Goal: Information Seeking & Learning: Learn about a topic

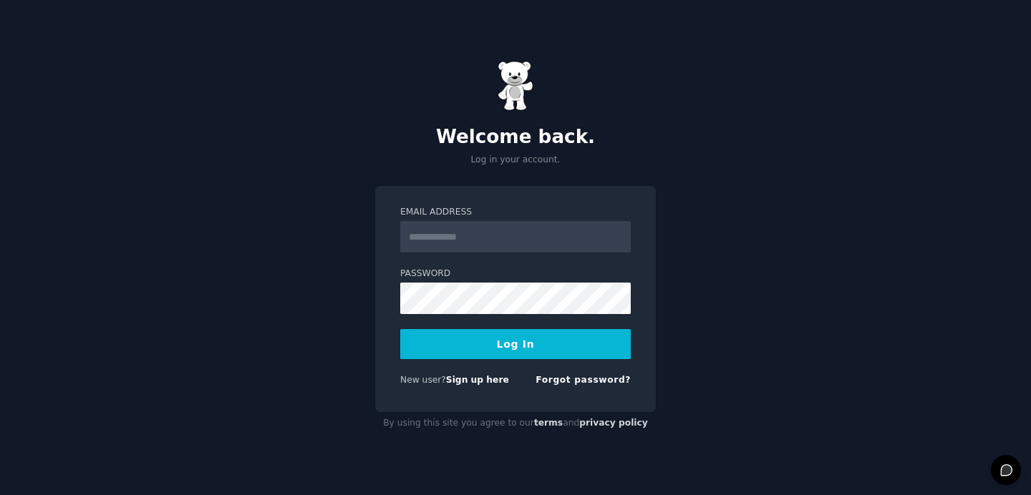
type input "**********"
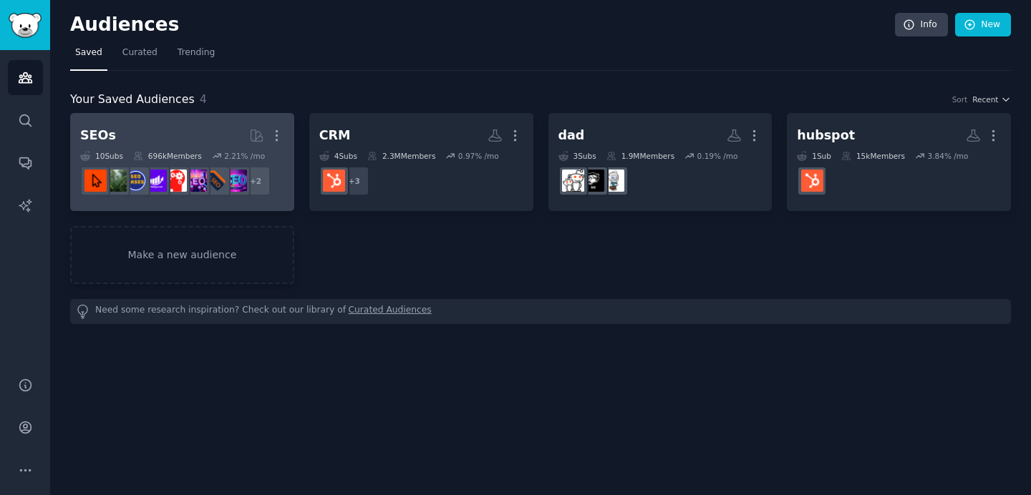
click at [172, 132] on h2 "SEOs More" at bounding box center [182, 135] width 204 height 25
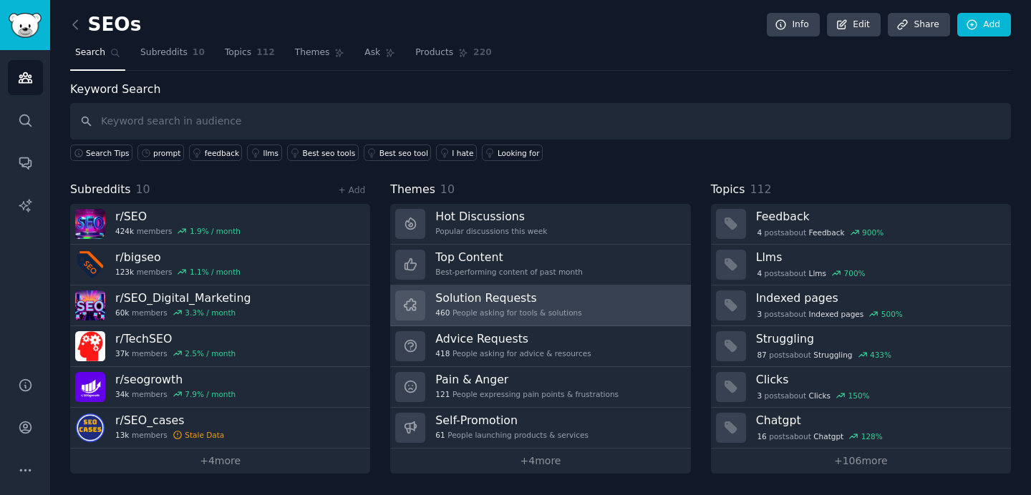
click at [499, 299] on h3 "Solution Requests" at bounding box center [508, 298] width 146 height 15
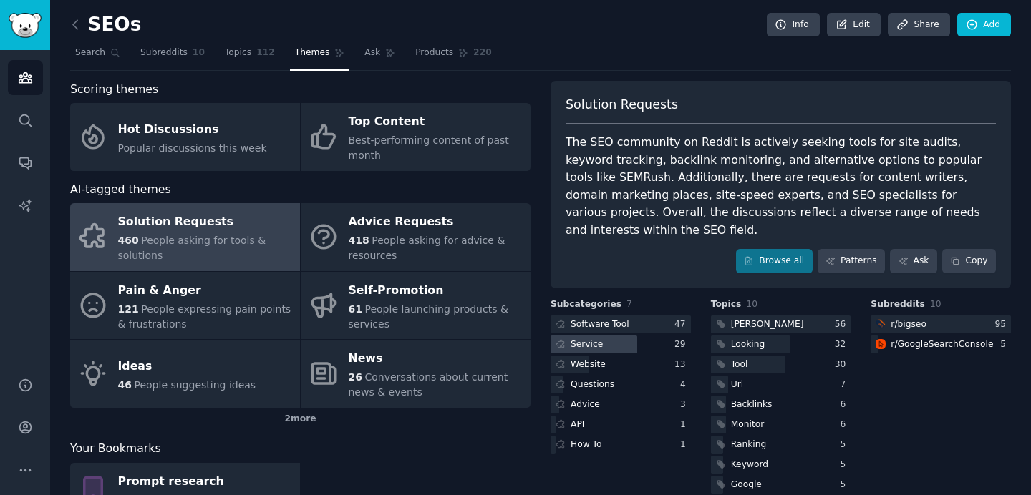
click at [614, 336] on div at bounding box center [594, 345] width 87 height 18
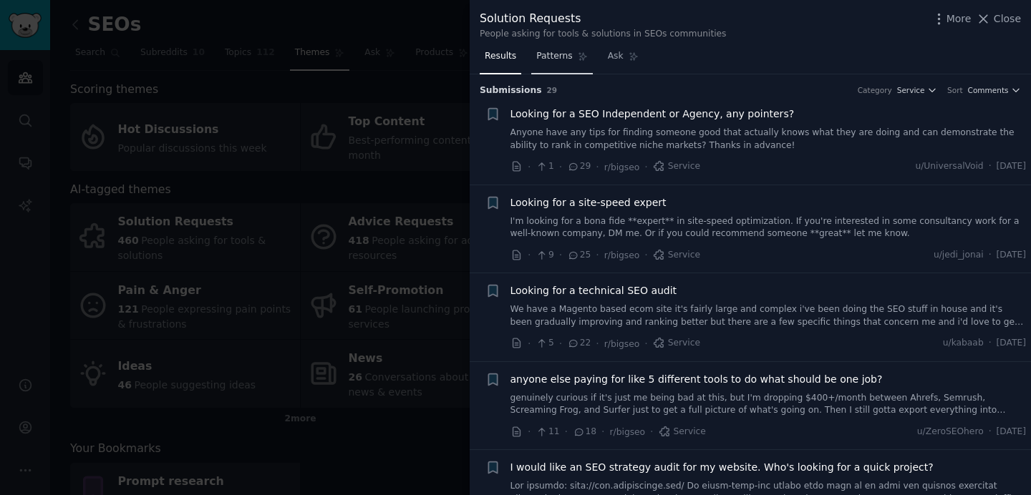
click at [554, 63] on link "Patterns" at bounding box center [561, 59] width 61 height 29
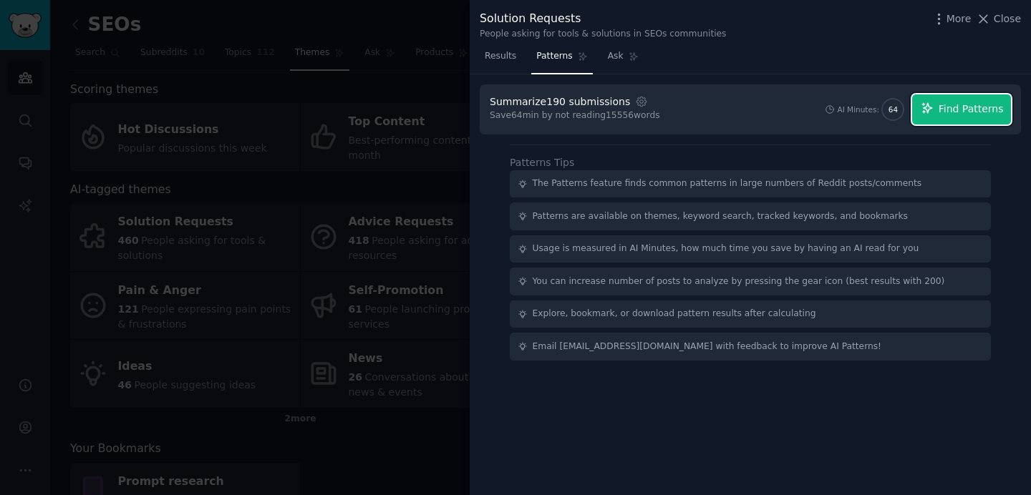
click at [962, 123] on button "Find Patterns" at bounding box center [961, 110] width 99 height 30
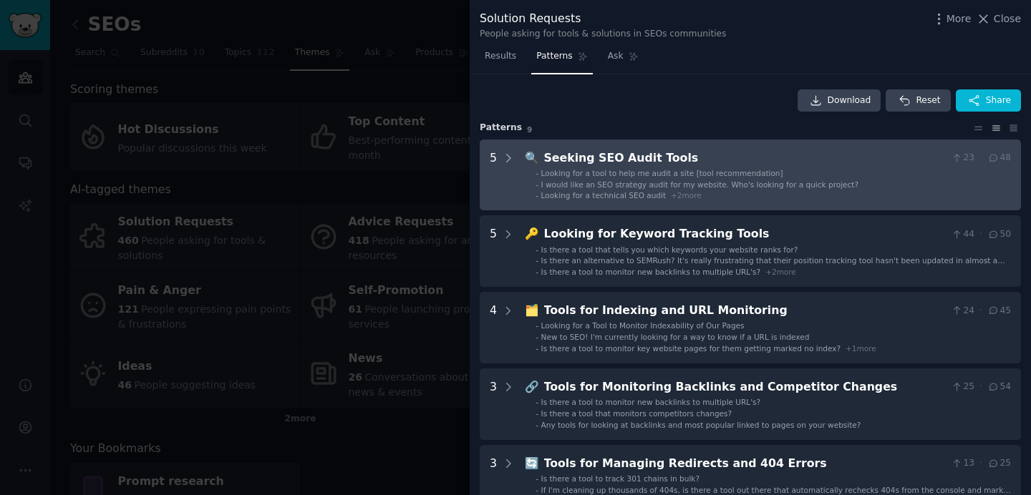
click at [693, 200] on div "Looking for a technical SEO audit + 2 more" at bounding box center [621, 195] width 160 height 10
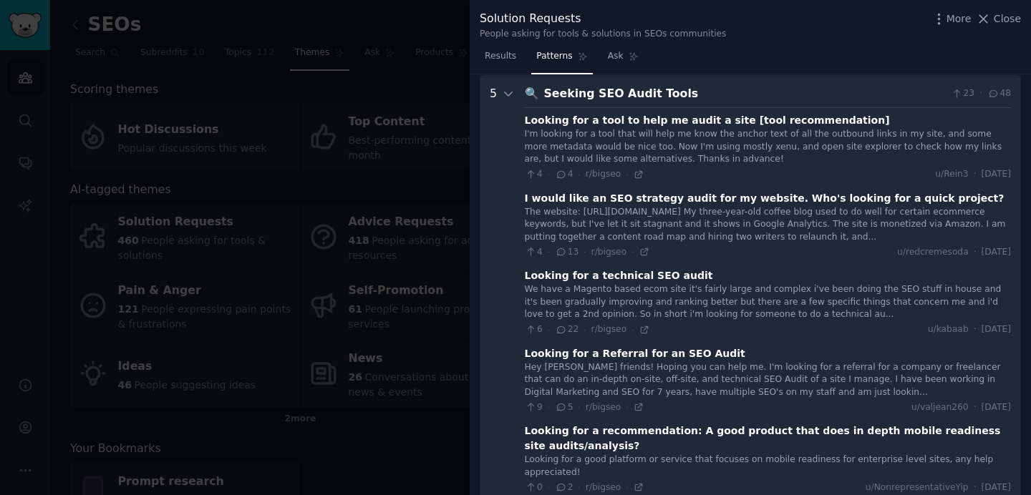
scroll to position [65, 0]
click at [497, 92] on div "5" at bounding box center [502, 305] width 25 height 443
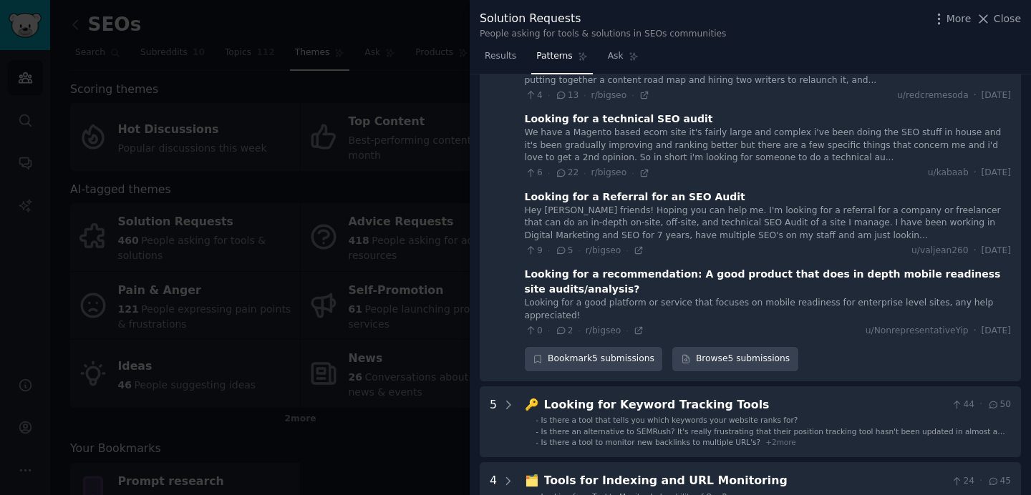
scroll to position [0, 0]
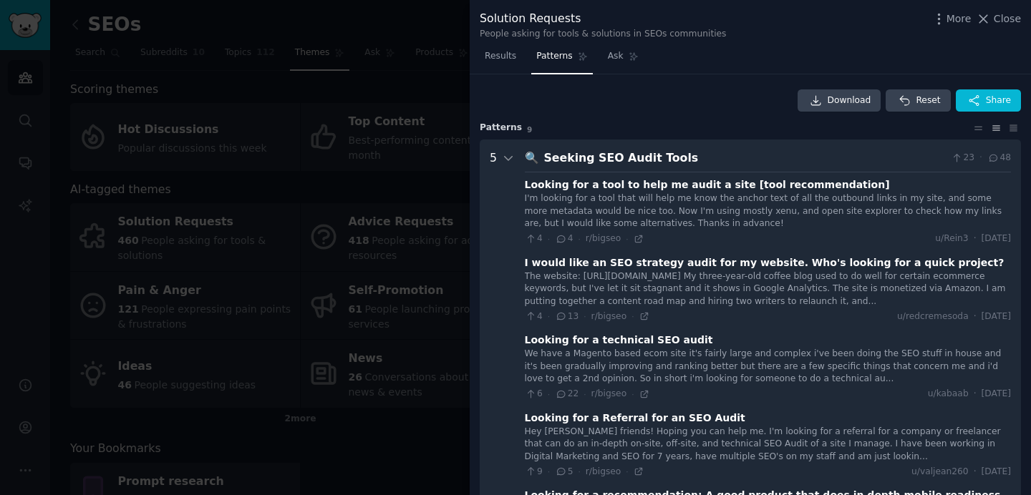
click at [522, 155] on Tools "5 🔍 Seeking SEO Audit Tools 23 · 48 Looking for a tool to help me audit a site …" at bounding box center [750, 371] width 541 height 463
click at [502, 156] on icon at bounding box center [508, 158] width 13 height 13
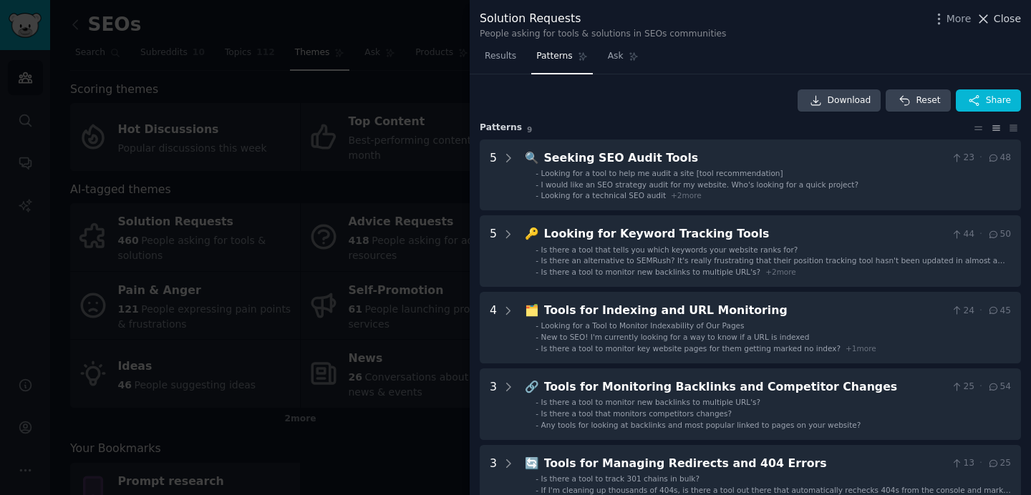
click at [999, 19] on span "Close" at bounding box center [1007, 18] width 27 height 15
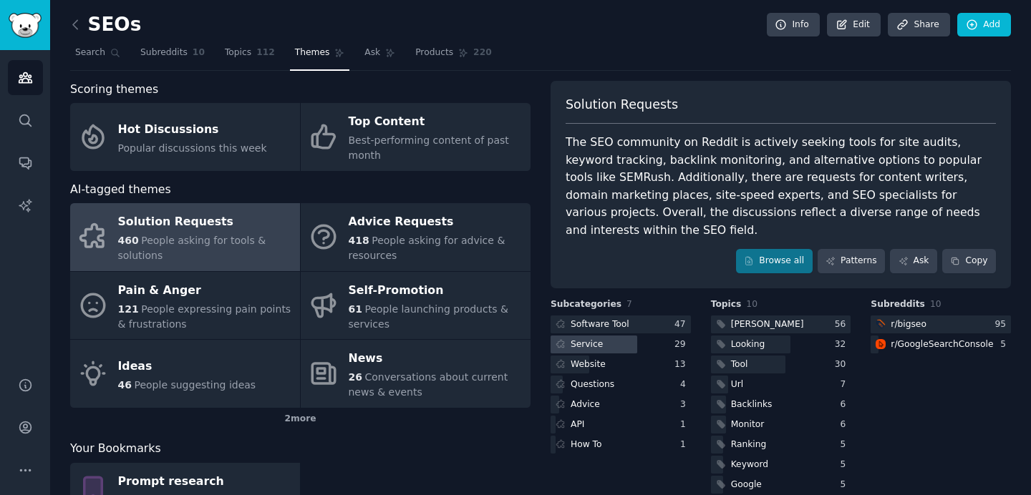
click at [633, 336] on div at bounding box center [594, 345] width 87 height 18
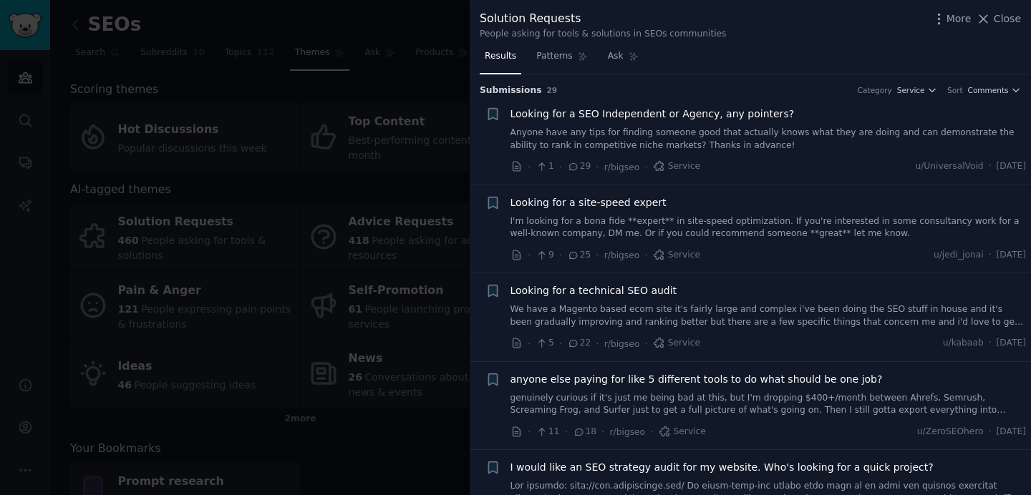
click at [380, 244] on div at bounding box center [515, 247] width 1031 height 495
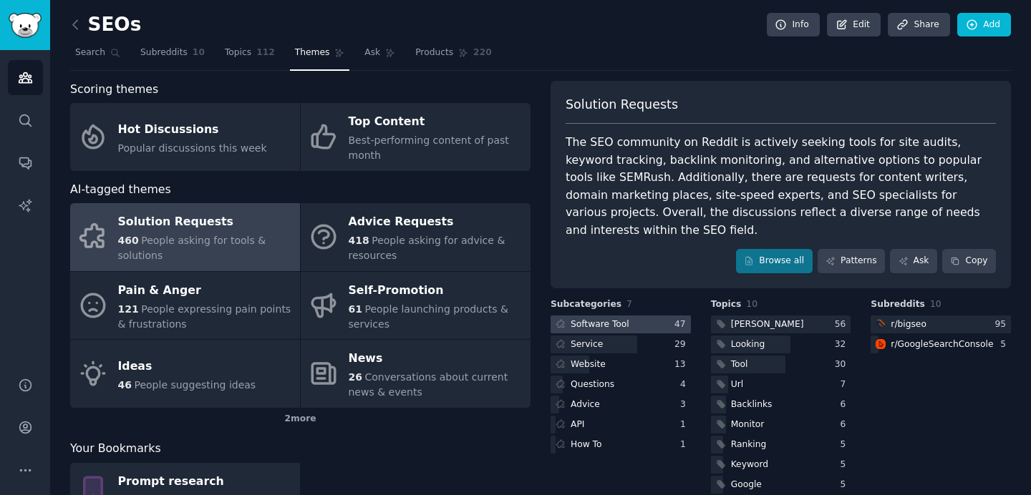
click at [623, 319] on div "Software Tool" at bounding box center [600, 325] width 59 height 13
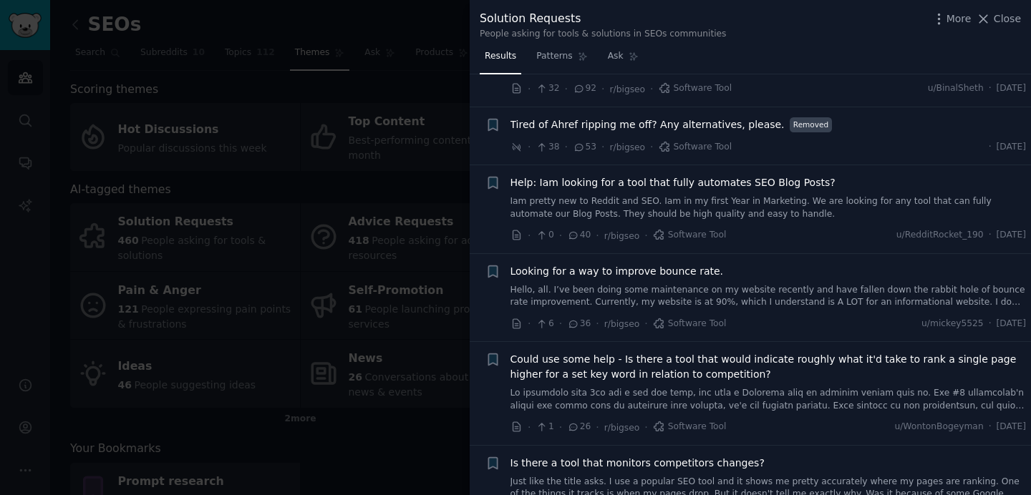
scroll to position [79, 0]
click at [334, 318] on div at bounding box center [515, 247] width 1031 height 495
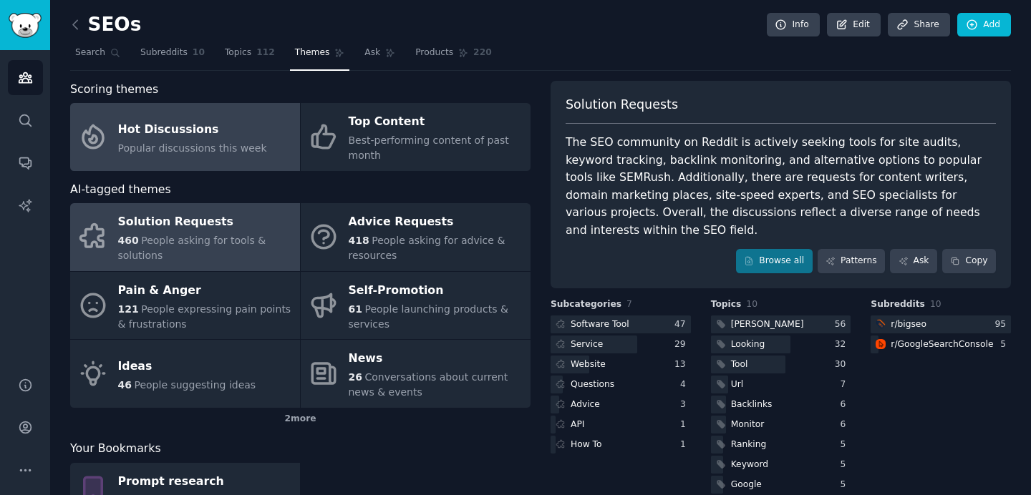
click at [188, 145] on span "Popular discussions this week" at bounding box center [192, 147] width 149 height 11
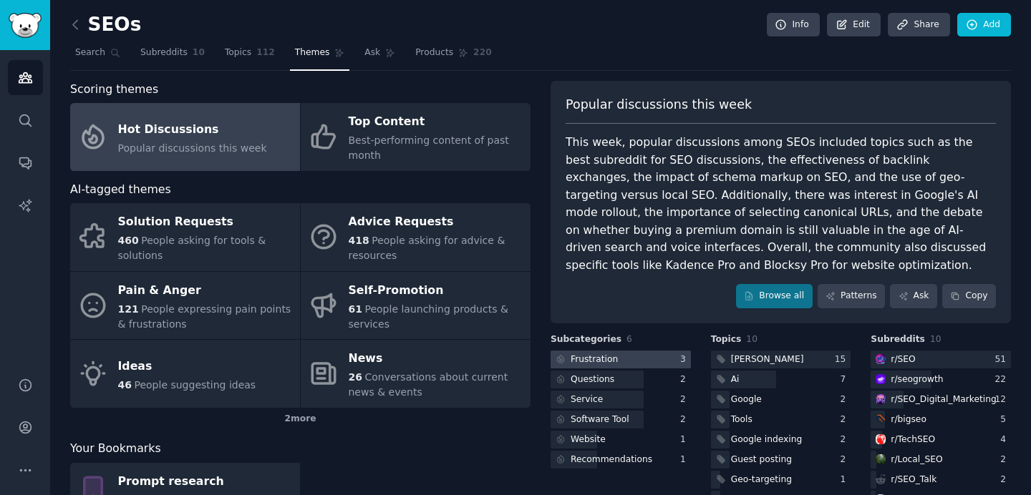
click at [608, 362] on div "Frustration" at bounding box center [594, 360] width 47 height 13
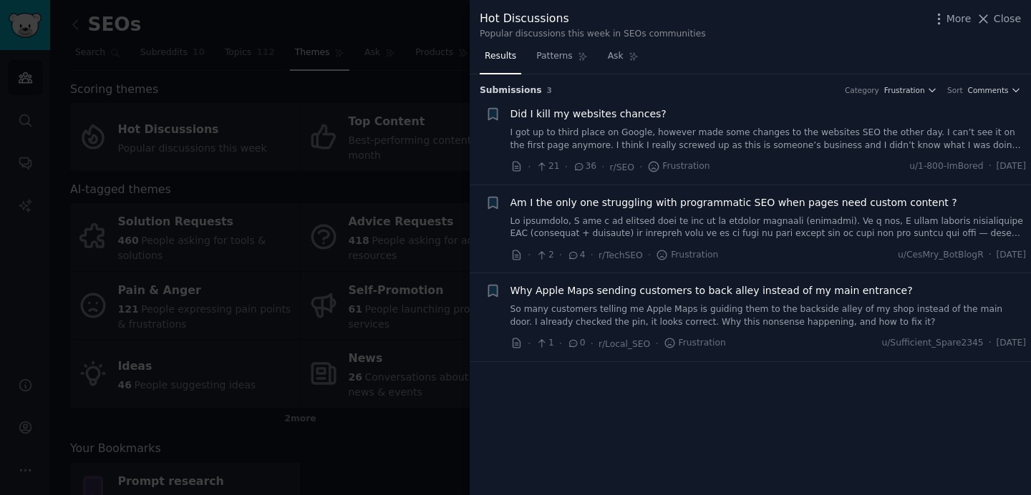
click at [381, 259] on div at bounding box center [515, 247] width 1031 height 495
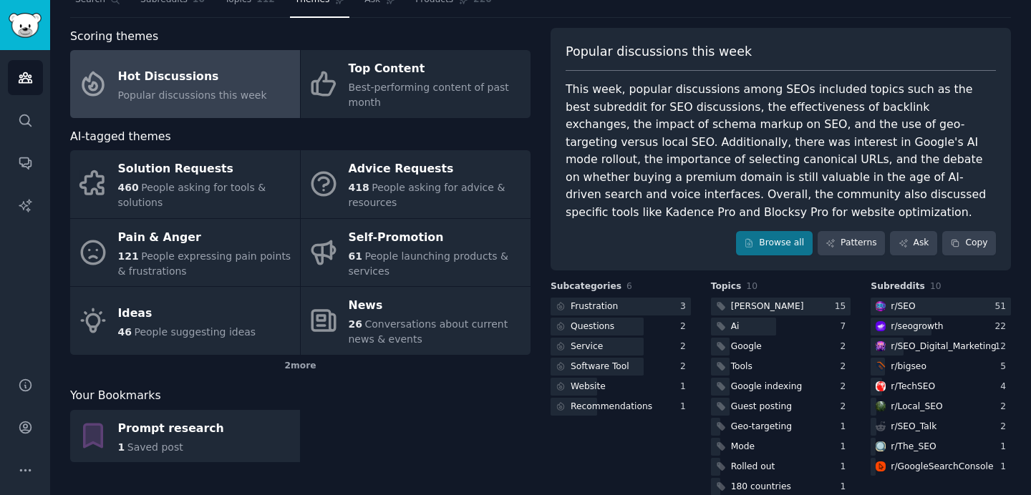
scroll to position [76, 0]
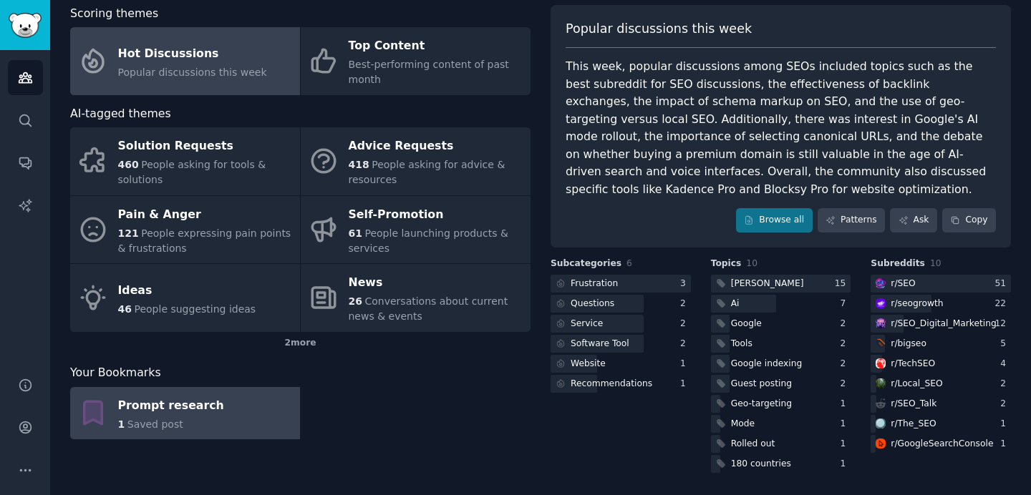
click at [238, 422] on link "Prompt research 1 Saved post" at bounding box center [185, 413] width 230 height 53
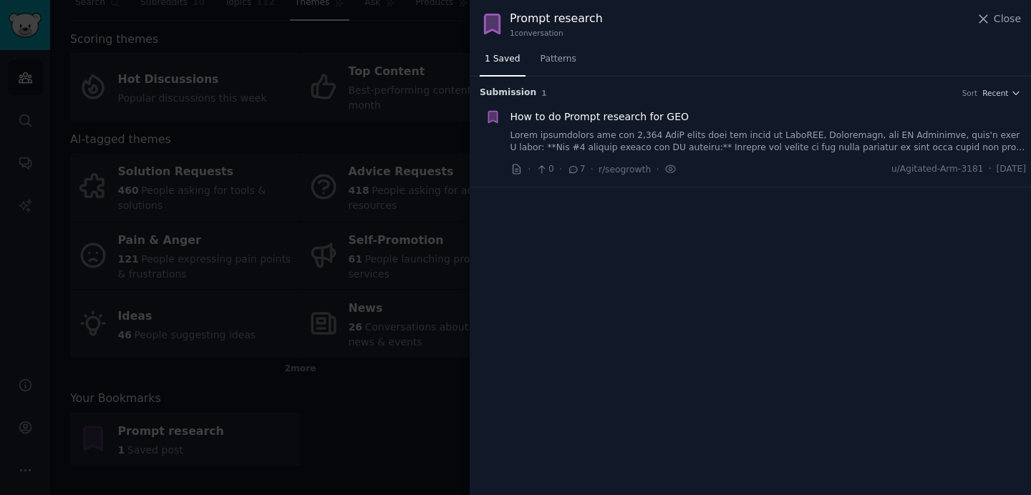
click at [761, 136] on link at bounding box center [768, 142] width 516 height 25
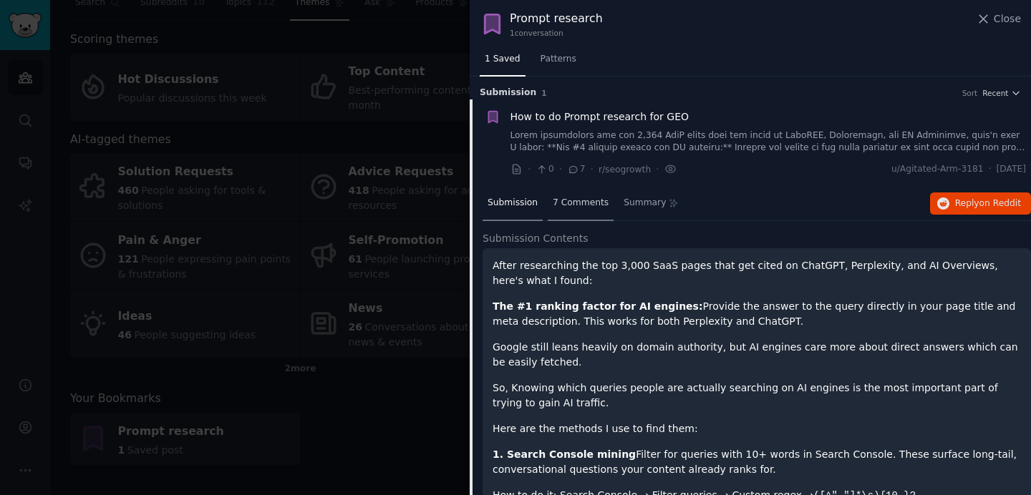
click at [592, 201] on span "7 Comments" at bounding box center [581, 203] width 56 height 13
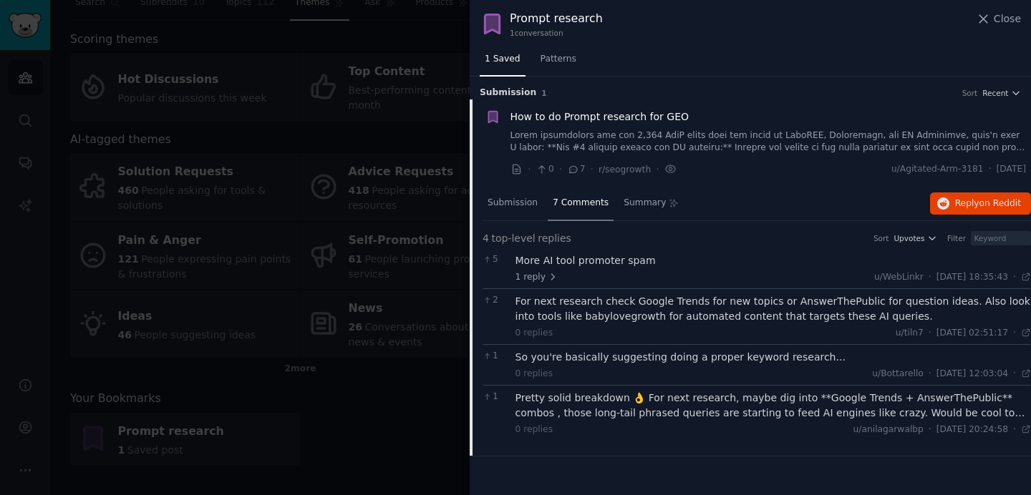
click at [631, 121] on span "How to do Prompt research for GEO" at bounding box center [599, 117] width 179 height 15
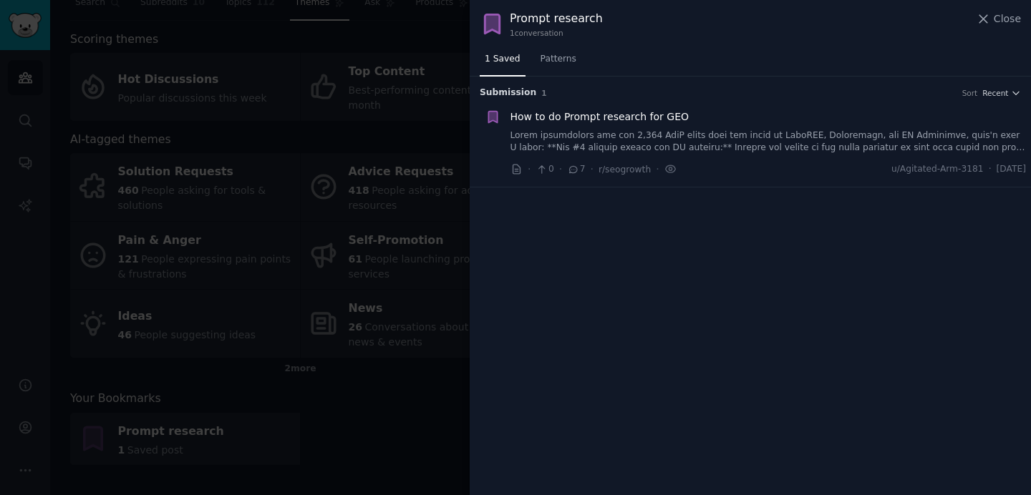
click at [631, 121] on span "How to do Prompt research for GEO" at bounding box center [599, 117] width 179 height 15
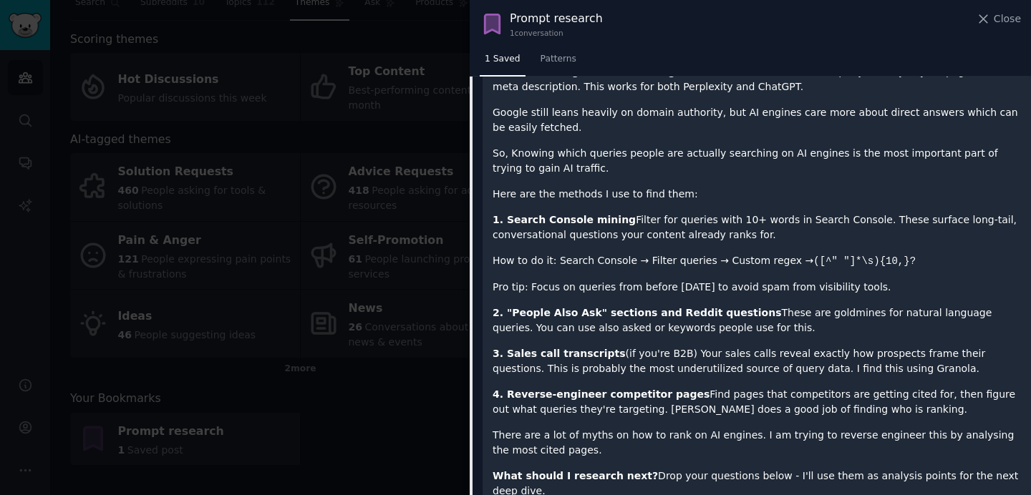
scroll to position [234, 0]
click at [801, 372] on p "3. Sales call transcripts (if you're B2B) Your sales calls reveal exactly how p…" at bounding box center [757, 362] width 528 height 30
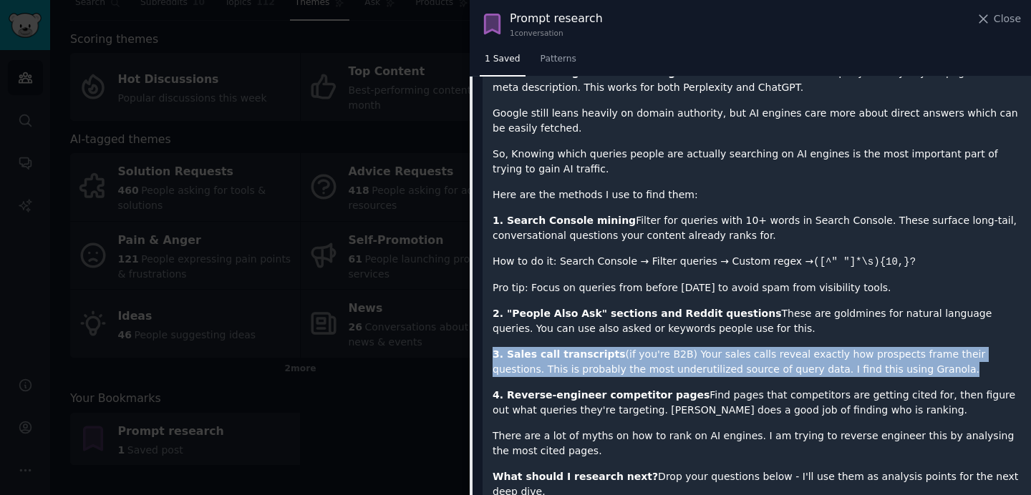
click at [801, 372] on p "3. Sales call transcripts (if you're B2B) Your sales calls reveal exactly how p…" at bounding box center [757, 362] width 528 height 30
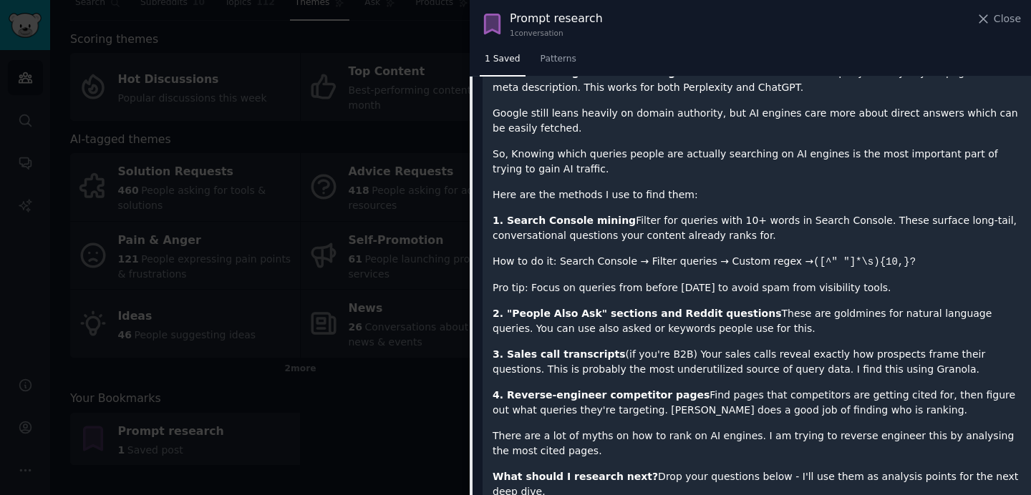
click at [851, 368] on p "3. Sales call transcripts (if you're B2B) Your sales calls reveal exactly how p…" at bounding box center [757, 362] width 528 height 30
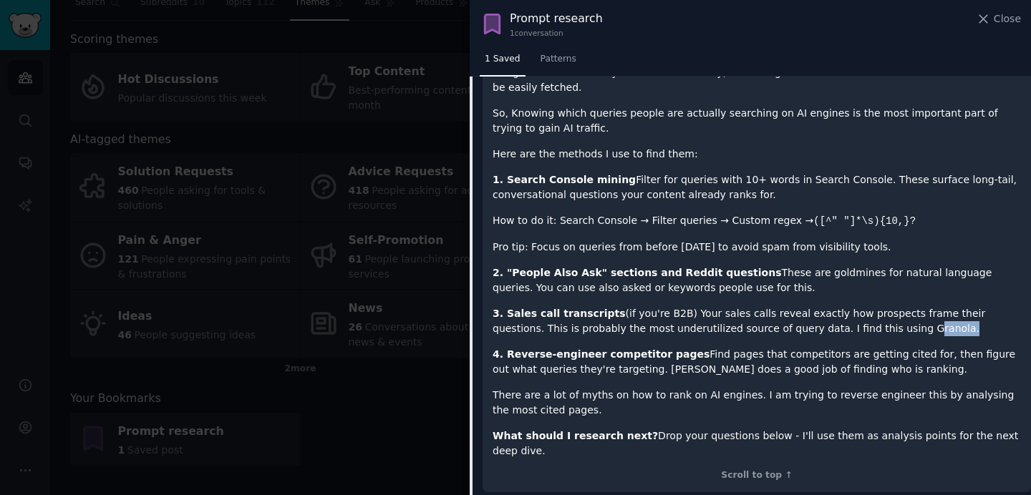
scroll to position [287, 0]
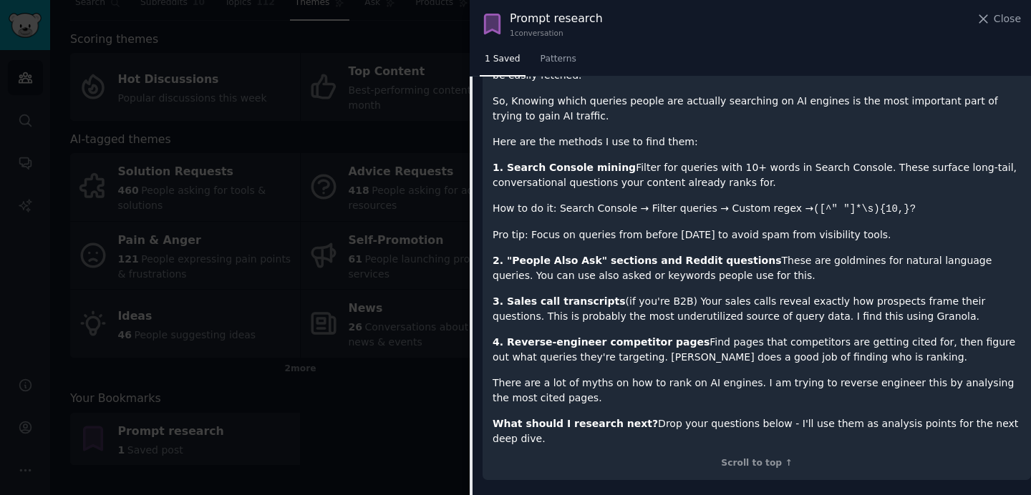
click at [715, 352] on p "4. Reverse-engineer competitor pages Find pages that competitors are getting ci…" at bounding box center [757, 350] width 528 height 30
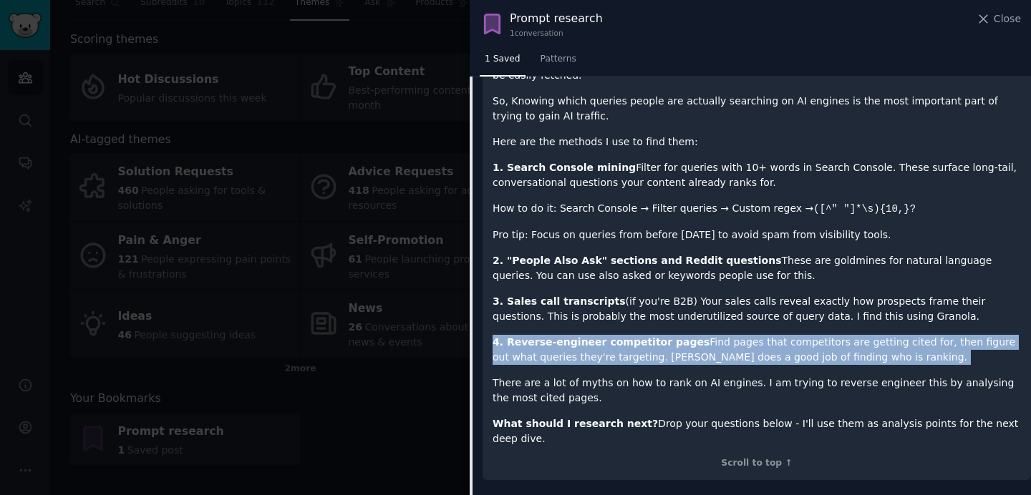
click at [715, 352] on p "4. Reverse-engineer competitor pages Find pages that competitors are getting ci…" at bounding box center [757, 350] width 528 height 30
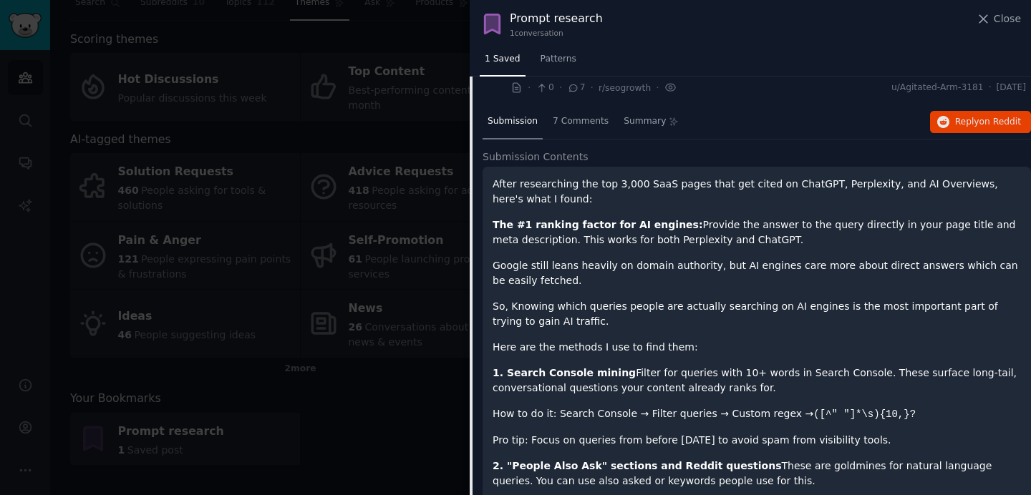
scroll to position [0, 0]
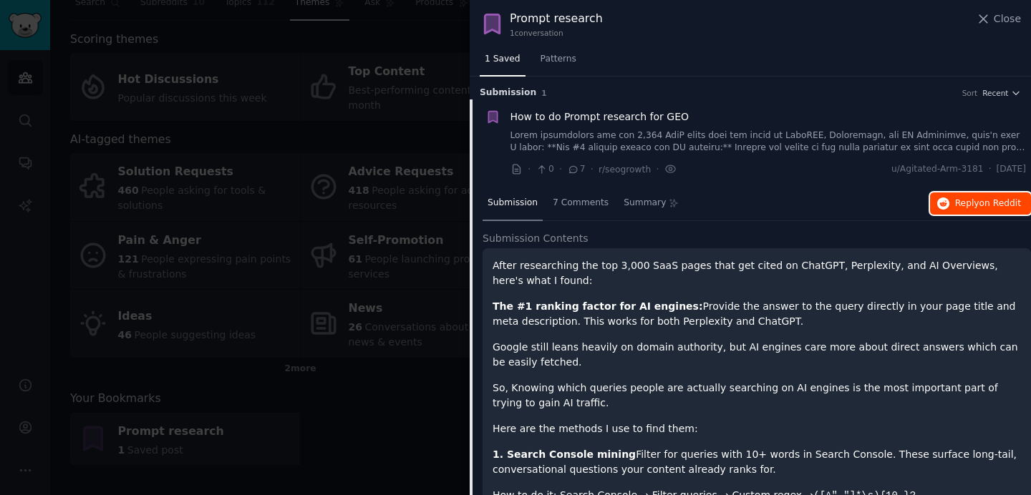
click at [972, 203] on span "Reply on Reddit" at bounding box center [988, 204] width 66 height 13
click at [957, 200] on span "Reply on Reddit" at bounding box center [988, 204] width 66 height 13
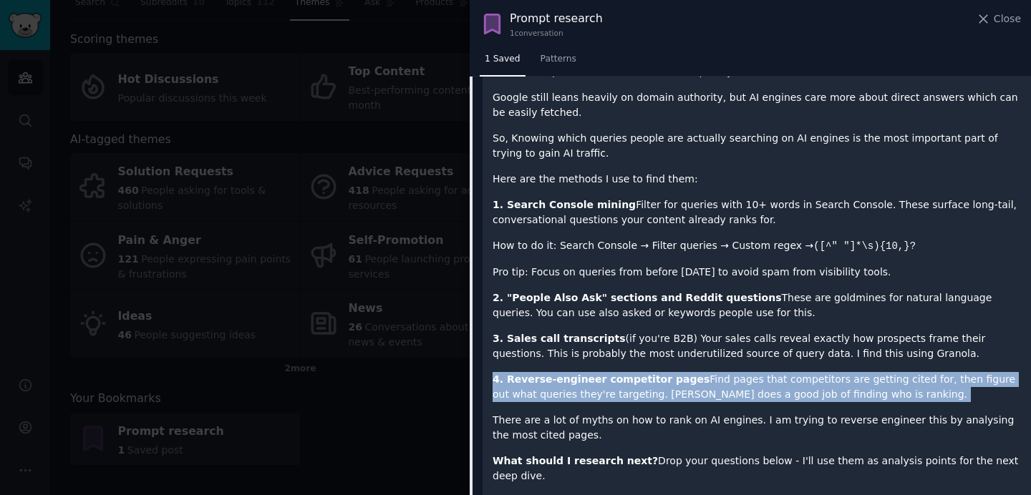
scroll to position [287, 0]
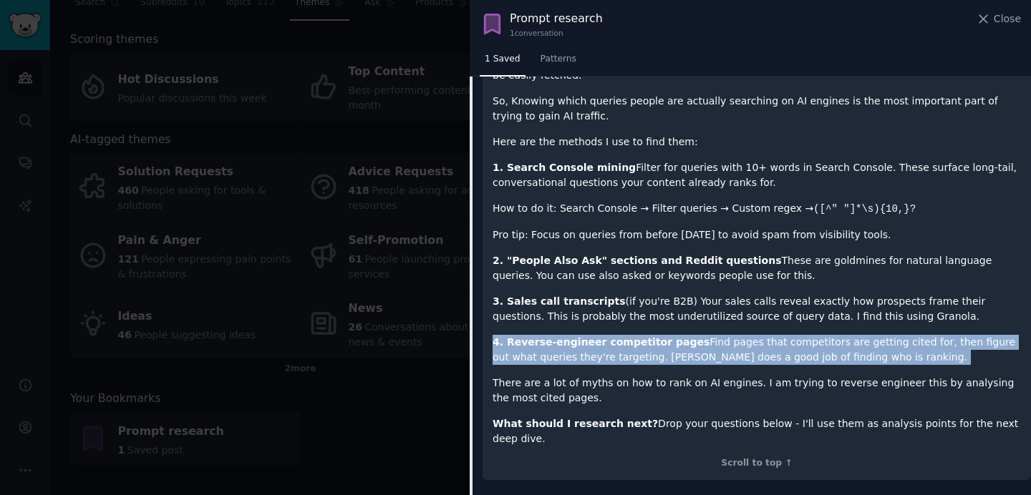
click at [740, 332] on div "After researching the top 3,000 SaaS pages that get cited on ChatGPT, Perplexit…" at bounding box center [757, 208] width 528 height 475
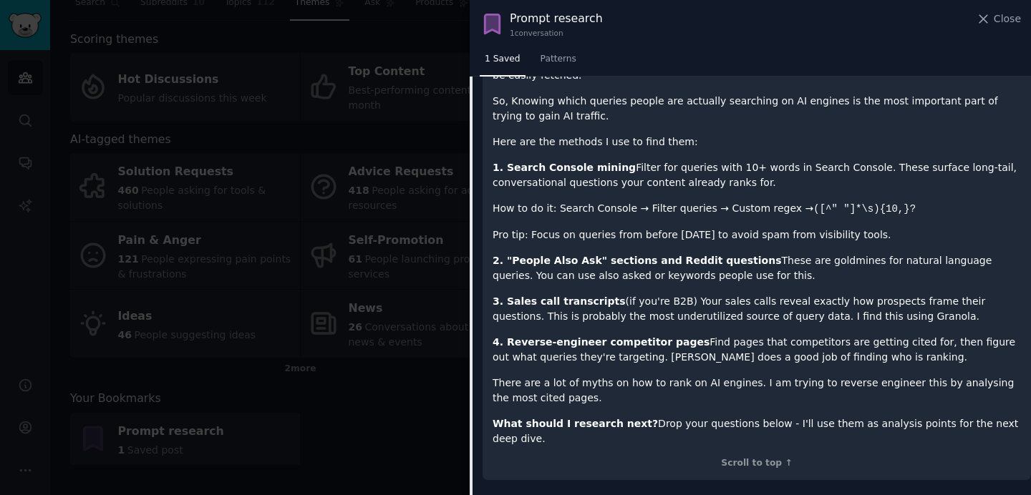
scroll to position [0, 0]
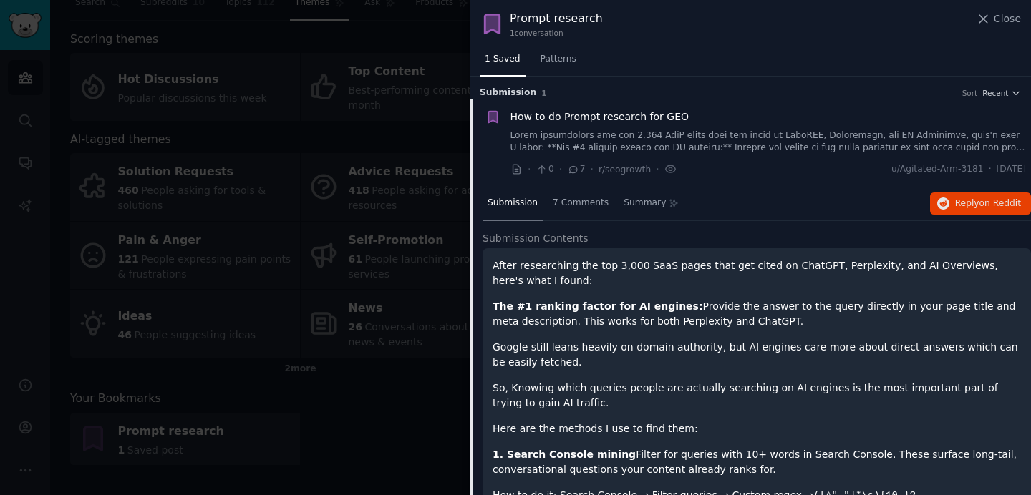
click at [191, 235] on div at bounding box center [515, 247] width 1031 height 495
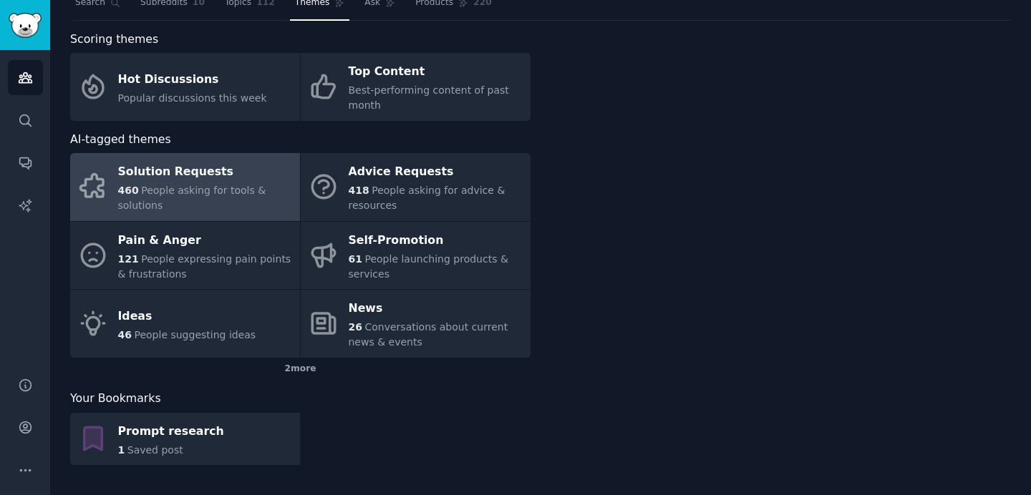
click at [185, 195] on span "People asking for tools & solutions" at bounding box center [192, 198] width 148 height 26
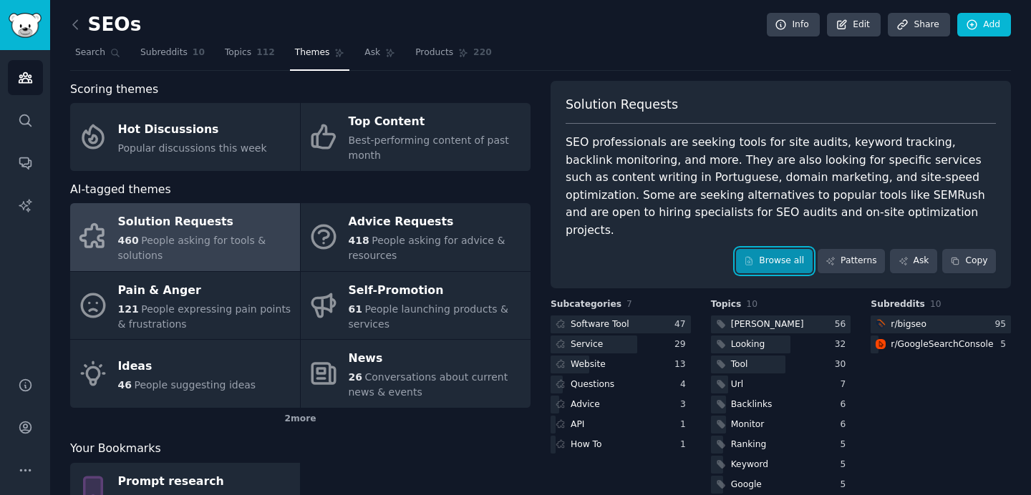
click at [773, 249] on link "Browse all" at bounding box center [774, 261] width 77 height 24
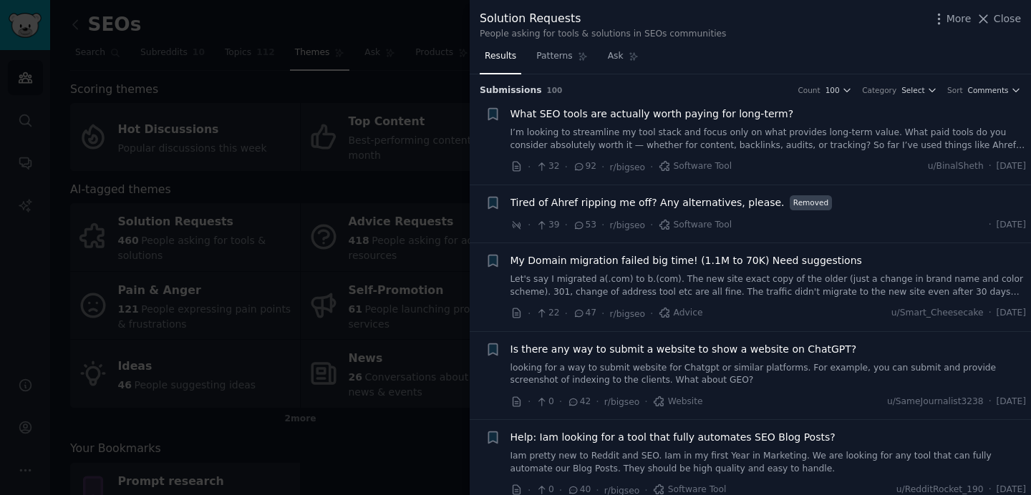
click at [703, 123] on div "What SEO tools are actually worth paying for long-term? I’m looking to streamli…" at bounding box center [768, 129] width 516 height 45
click at [728, 158] on div "What SEO tools are actually worth paying for long-term? I’m looking to streamli…" at bounding box center [768, 141] width 516 height 68
click at [734, 147] on link "I’m looking to streamline my tool stack and focus only on what provides long-te…" at bounding box center [768, 139] width 516 height 25
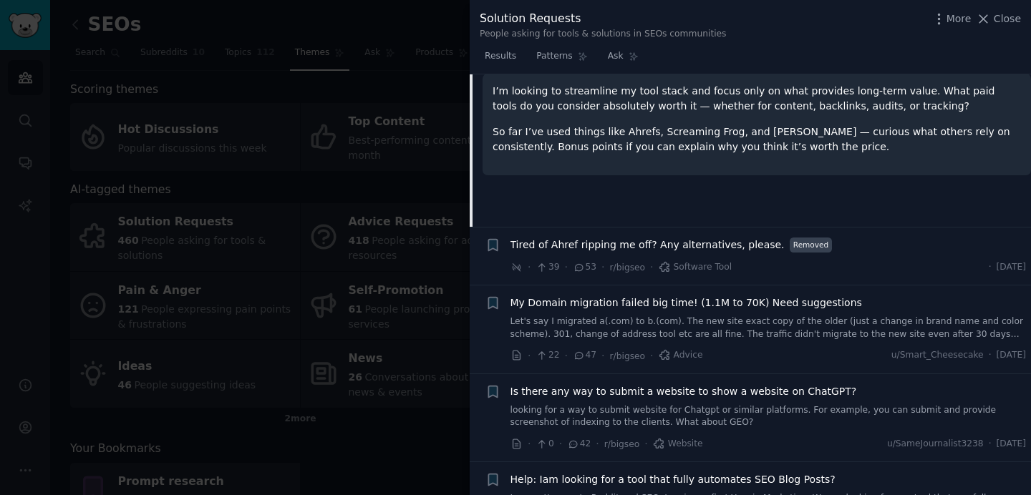
scroll to position [28, 0]
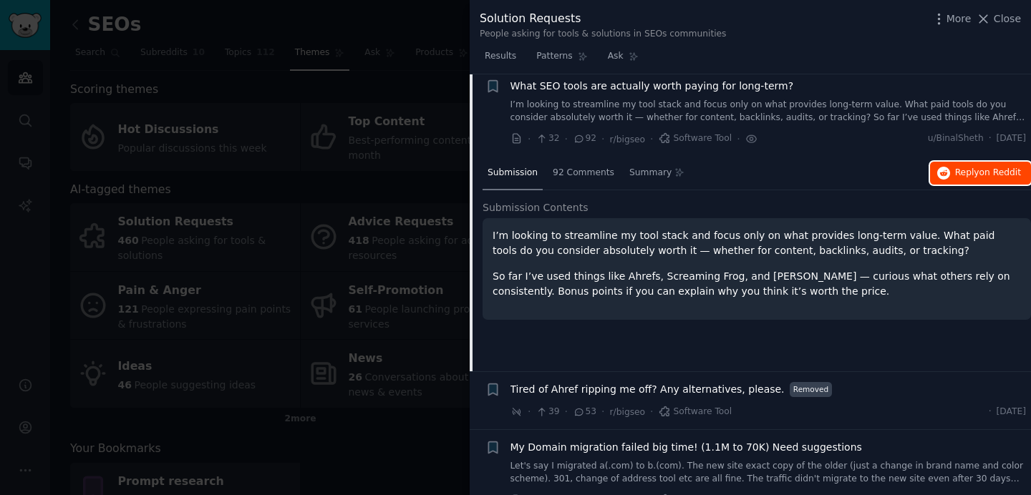
click at [988, 170] on span "on Reddit" at bounding box center [1000, 173] width 42 height 10
click at [407, 98] on div at bounding box center [515, 247] width 1031 height 495
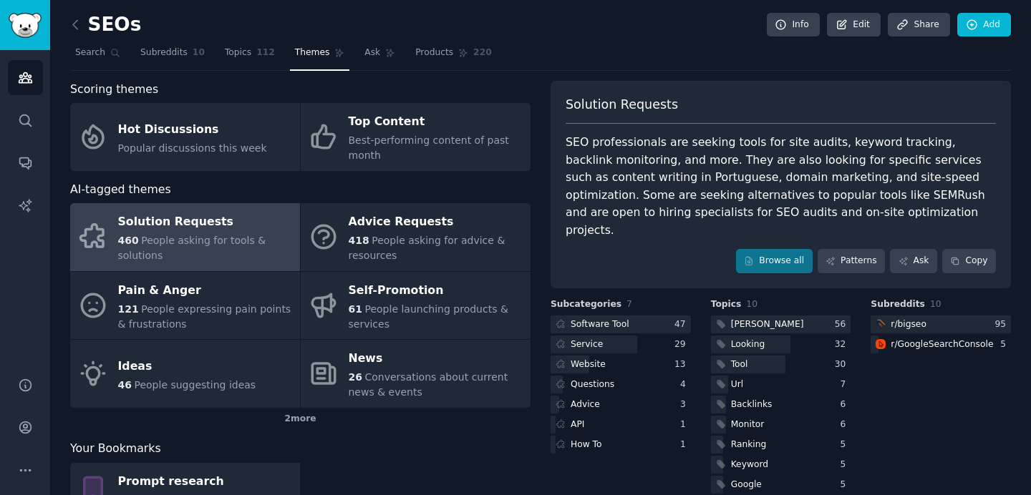
click at [100, 24] on h2 "SEOs" at bounding box center [105, 25] width 71 height 23
click at [102, 54] on span "Search" at bounding box center [90, 53] width 30 height 13
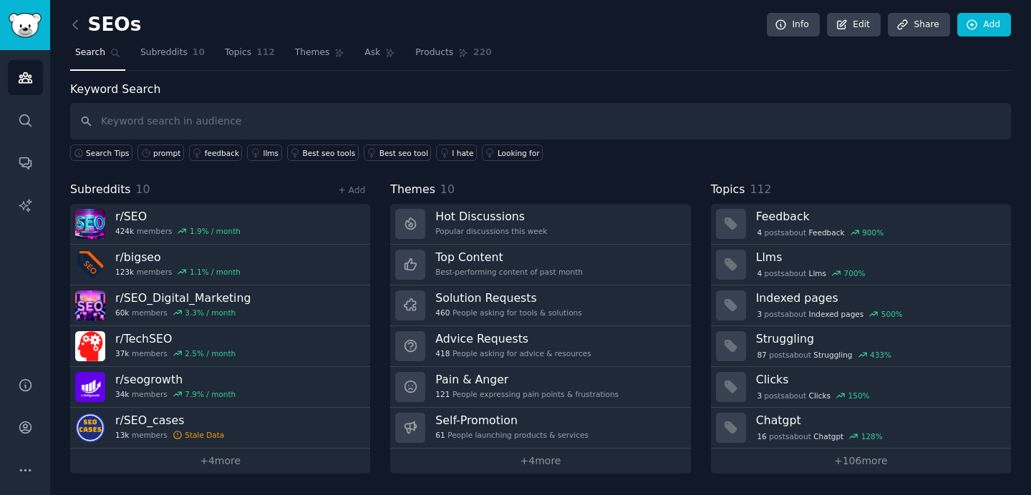
click at [324, 122] on input "text" at bounding box center [540, 121] width 941 height 37
type input "l"
type input "prompt research"
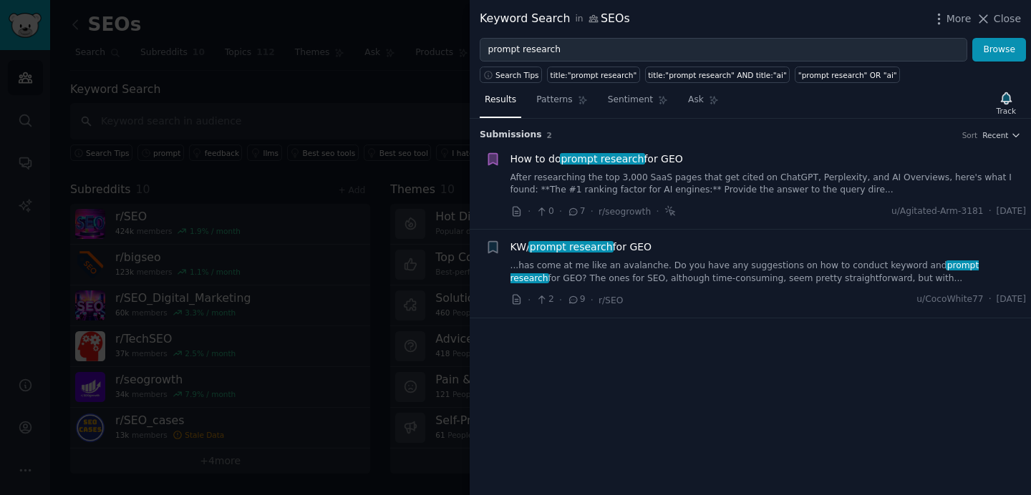
click at [432, 225] on div at bounding box center [515, 247] width 1031 height 495
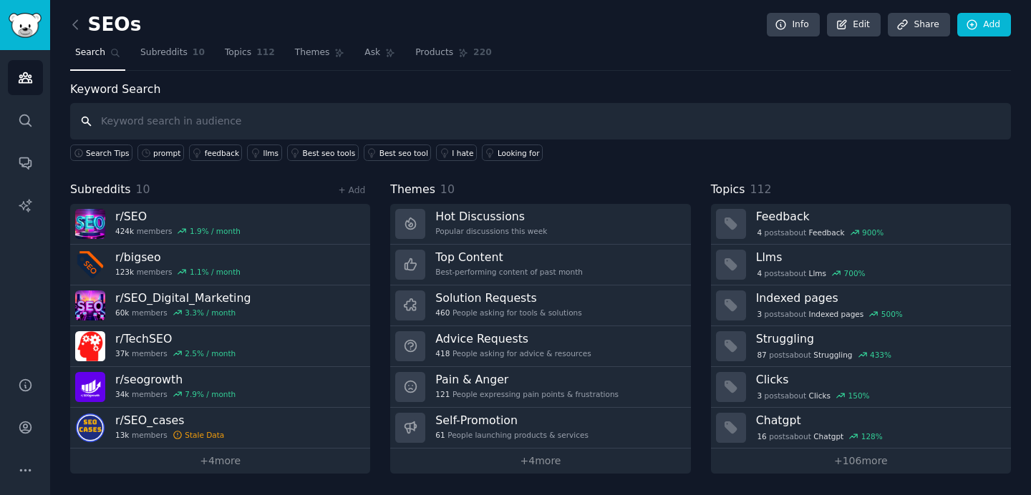
click at [111, 126] on input "text" at bounding box center [540, 121] width 941 height 37
type input "research promopts"
click at [196, 123] on input "text" at bounding box center [540, 121] width 941 height 37
type input "chatgpt"
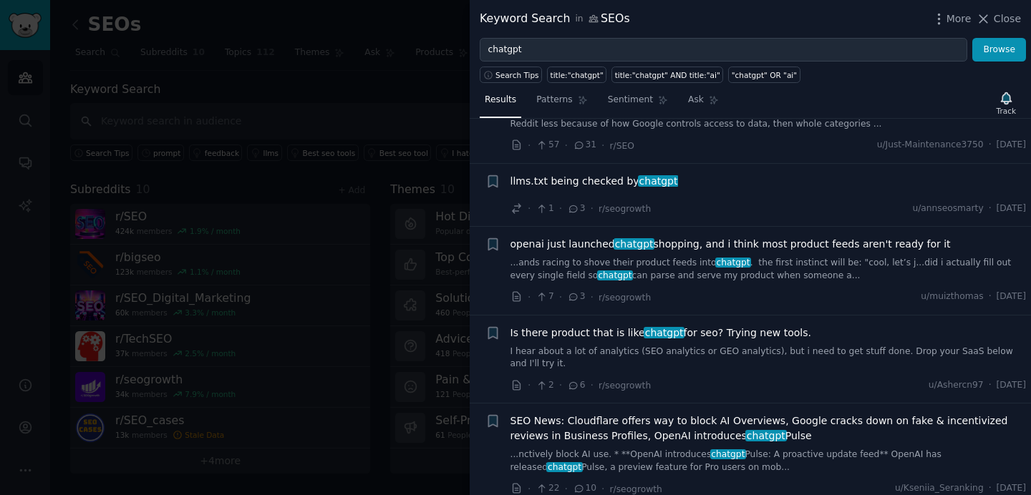
scroll to position [383, 0]
click at [773, 242] on span "openai just launched chatgpt shopping, and i think most product feeds aren't re…" at bounding box center [730, 243] width 440 height 15
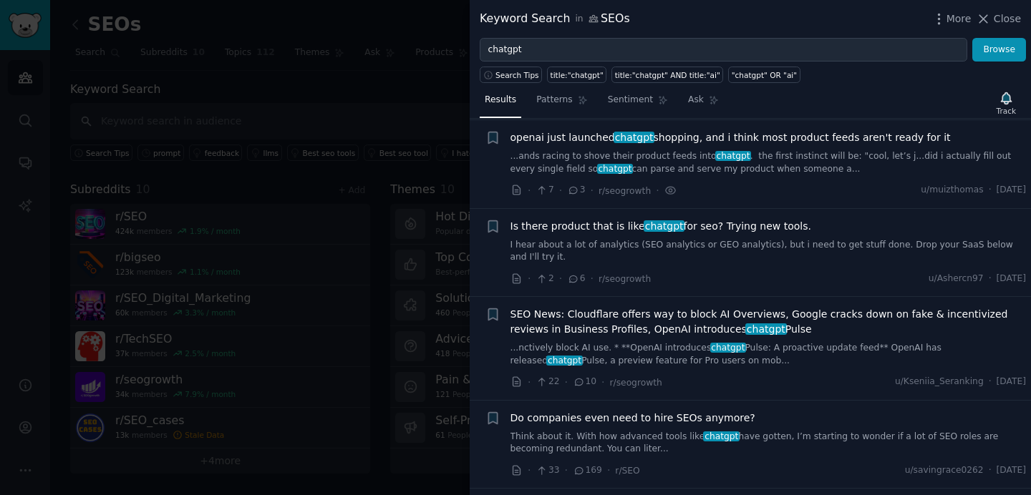
scroll to position [490, 0]
